Goal: Information Seeking & Learning: Understand process/instructions

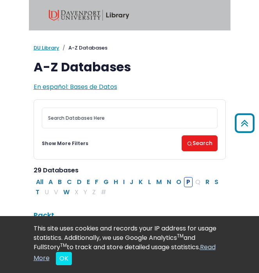
scroll to position [1892, 0]
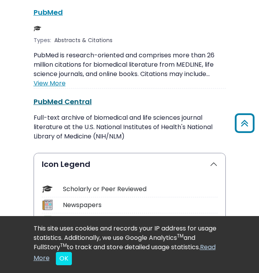
click at [55, 97] on link "PubMed Central This link opens in a new window" at bounding box center [63, 102] width 58 height 10
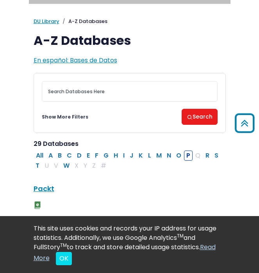
scroll to position [0, 0]
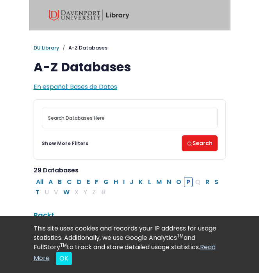
click at [49, 44] on link "DU Library" at bounding box center [47, 47] width 26 height 7
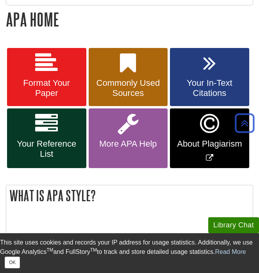
scroll to position [132, 0]
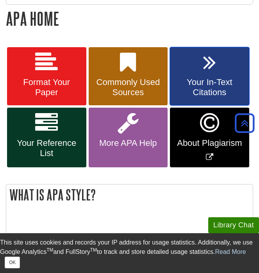
click at [200, 77] on span "Your In-Text Citations" at bounding box center [208, 87] width 67 height 20
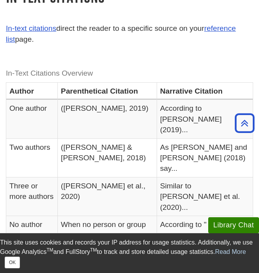
scroll to position [69, 0]
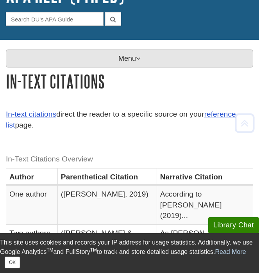
click at [109, 61] on p "Menu" at bounding box center [129, 59] width 247 height 18
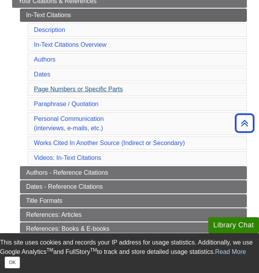
scroll to position [185, 0]
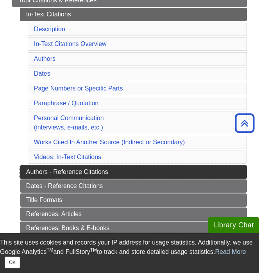
click at [104, 175] on link "Authors - Reference Citations" at bounding box center [133, 171] width 227 height 13
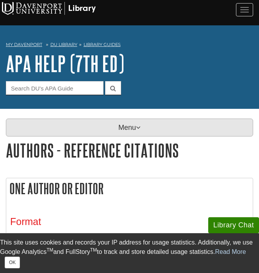
click at [90, 124] on p "Menu" at bounding box center [129, 128] width 247 height 18
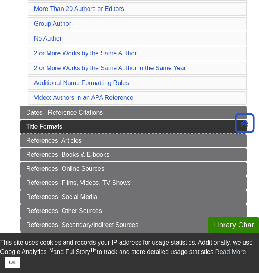
scroll to position [263, 0]
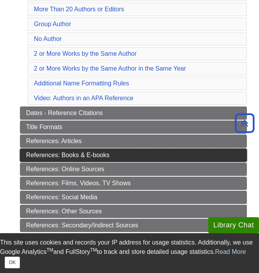
click at [101, 153] on link "References: Books & E-books" at bounding box center [133, 155] width 227 height 13
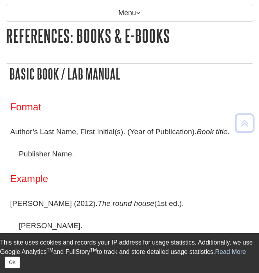
scroll to position [115, 0]
